Goal: Information Seeking & Learning: Learn about a topic

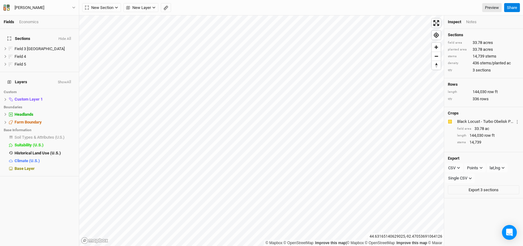
click at [32, 22] on div "Economics" at bounding box center [28, 22] width 19 height 6
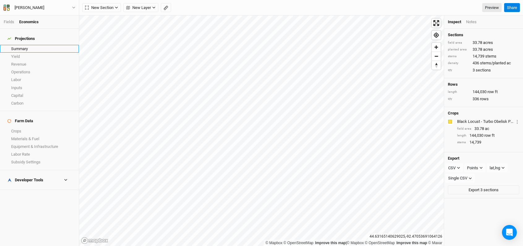
click at [29, 48] on link "Summary" at bounding box center [39, 49] width 79 height 8
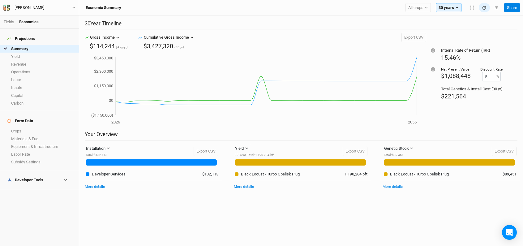
click at [64, 178] on icon at bounding box center [65, 179] width 3 height 3
click at [55, 186] on link "Quote Summary" at bounding box center [39, 190] width 79 height 8
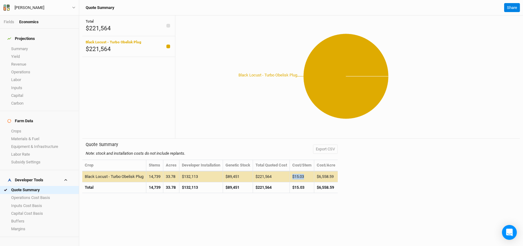
drag, startPoint x: 296, startPoint y: 178, endPoint x: 309, endPoint y: 178, distance: 13.0
click at [309, 178] on td "$15.03" at bounding box center [302, 176] width 24 height 11
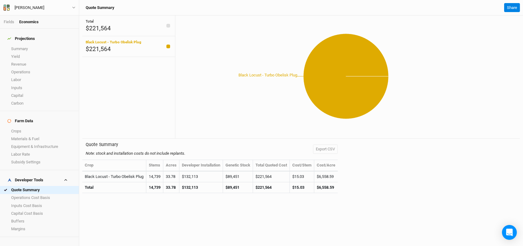
click at [358, 175] on div "Quote Summary Note: stock and installation costs do not include replants. Expor…" at bounding box center [301, 169] width 438 height 61
click at [30, 194] on link "Operations Cost Basis" at bounding box center [39, 198] width 79 height 8
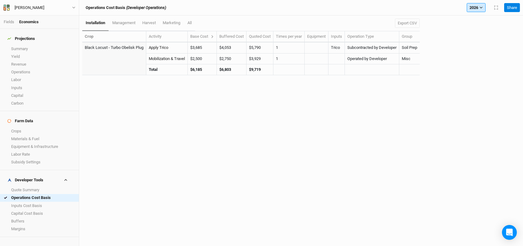
click at [480, 6] on icon "button" at bounding box center [481, 7] width 3 height 3
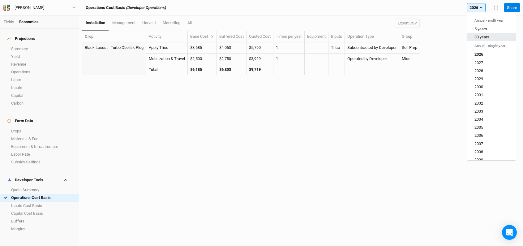
click at [488, 37] on span "30 years" at bounding box center [482, 37] width 15 height 5
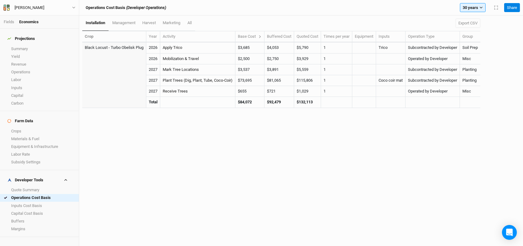
drag, startPoint x: 314, startPoint y: 99, endPoint x: 289, endPoint y: 101, distance: 25.4
click at [289, 101] on tr "Total $84,072 $92,479 $132,113" at bounding box center [281, 102] width 398 height 11
click at [306, 104] on strong "$132,113" at bounding box center [305, 102] width 16 height 5
drag, startPoint x: 236, startPoint y: 105, endPoint x: 256, endPoint y: 105, distance: 20.4
click at [256, 105] on tr "Total $84,072 $92,479 $132,113" at bounding box center [281, 102] width 398 height 11
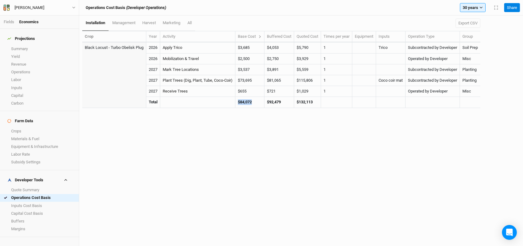
click at [256, 105] on td "$84,072" at bounding box center [249, 102] width 29 height 11
click at [262, 37] on icon at bounding box center [259, 36] width 3 height 3
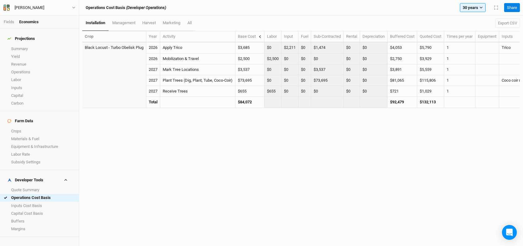
click at [262, 36] on icon at bounding box center [259, 36] width 3 height 3
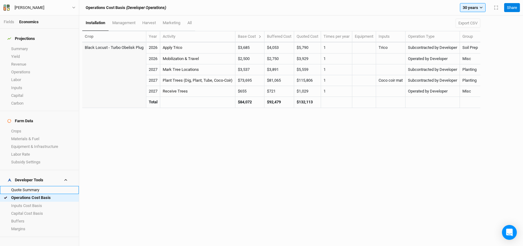
click at [53, 186] on link "Quote Summary" at bounding box center [39, 190] width 79 height 8
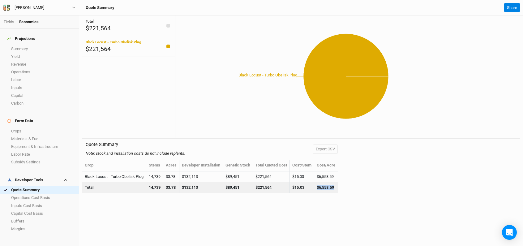
drag, startPoint x: 339, startPoint y: 186, endPoint x: 308, endPoint y: 188, distance: 31.6
click at [308, 188] on tr "Total 14,739 33.78 $132,113 $89,451 $221,564 $15.03 $6,558.59" at bounding box center [210, 187] width 256 height 11
click at [273, 188] on td "$221,564" at bounding box center [271, 187] width 37 height 11
drag, startPoint x: 280, startPoint y: 187, endPoint x: 252, endPoint y: 189, distance: 28.2
click at [252, 189] on tr "Total 14,739 33.78 $132,113 $89,451 $221,564 $15.03 $6,558.59" at bounding box center [210, 187] width 256 height 11
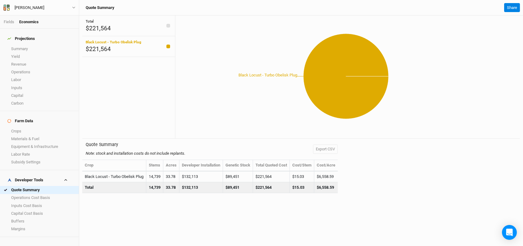
click at [196, 189] on td "$132,113" at bounding box center [201, 187] width 44 height 11
drag, startPoint x: 154, startPoint y: 187, endPoint x: 264, endPoint y: 187, distance: 109.8
click at [264, 187] on tr "Total 14,739 33.78 $132,113 $89,451 $221,564 $15.03 $6,558.59" at bounding box center [210, 187] width 256 height 11
click at [264, 187] on td "$221,564" at bounding box center [271, 187] width 37 height 11
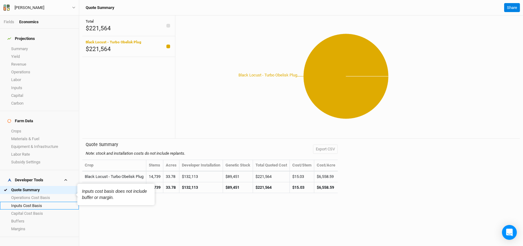
click at [60, 202] on link "Inputs Cost Basis" at bounding box center [39, 206] width 79 height 8
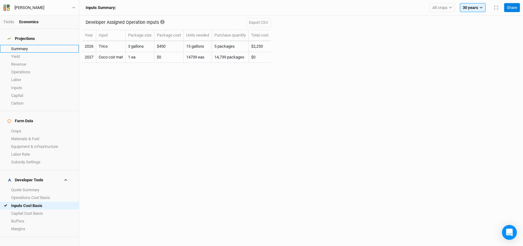
click at [45, 47] on link "Summary" at bounding box center [39, 49] width 79 height 8
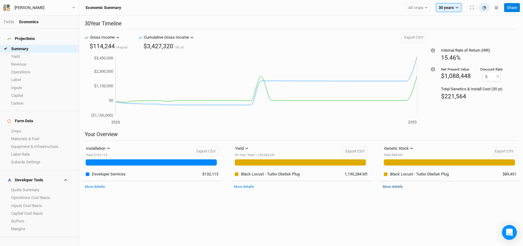
click at [390, 186] on link "More details" at bounding box center [393, 186] width 20 height 4
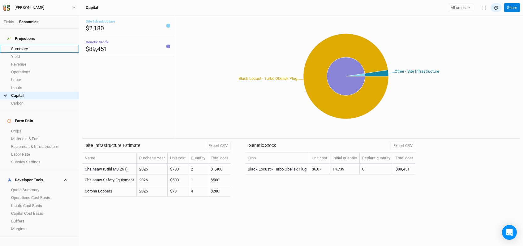
click at [12, 45] on link "Summary" at bounding box center [39, 49] width 79 height 8
